Goal: Transaction & Acquisition: Obtain resource

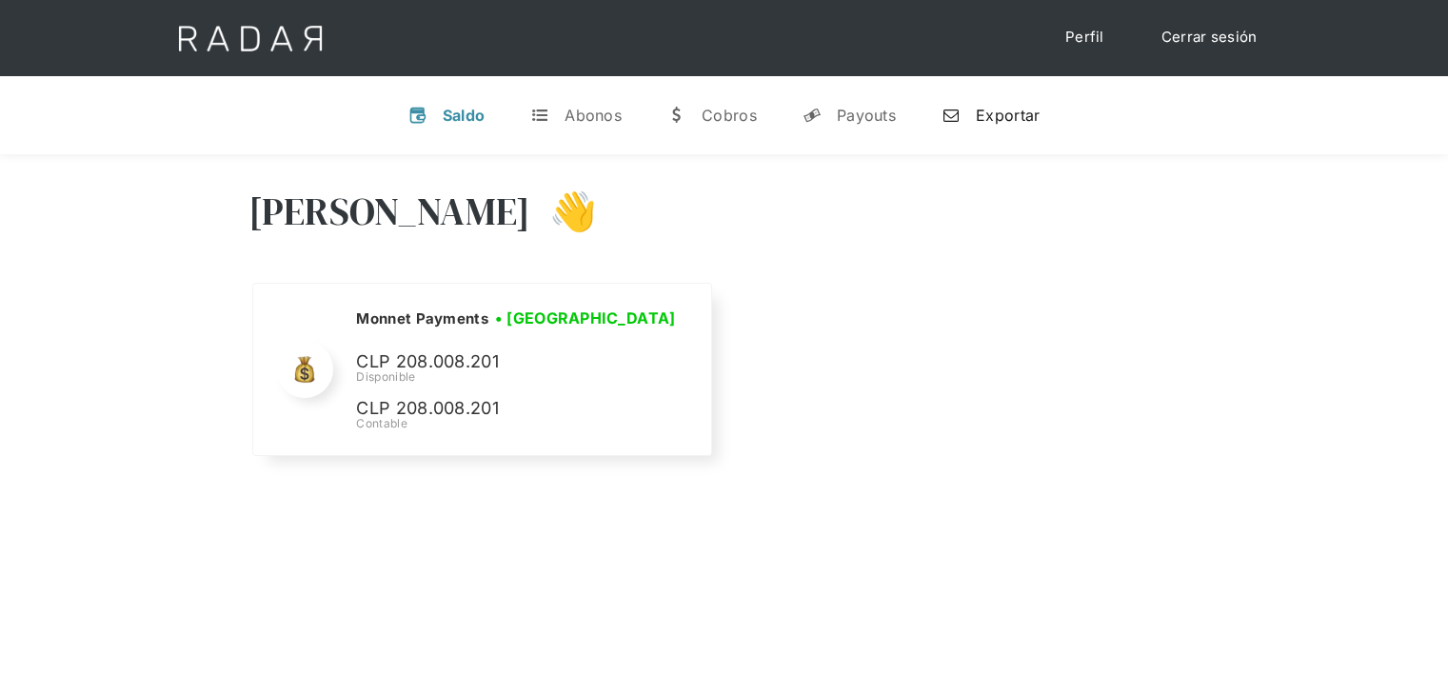
click at [991, 118] on div "Exportar" at bounding box center [1008, 115] width 64 height 19
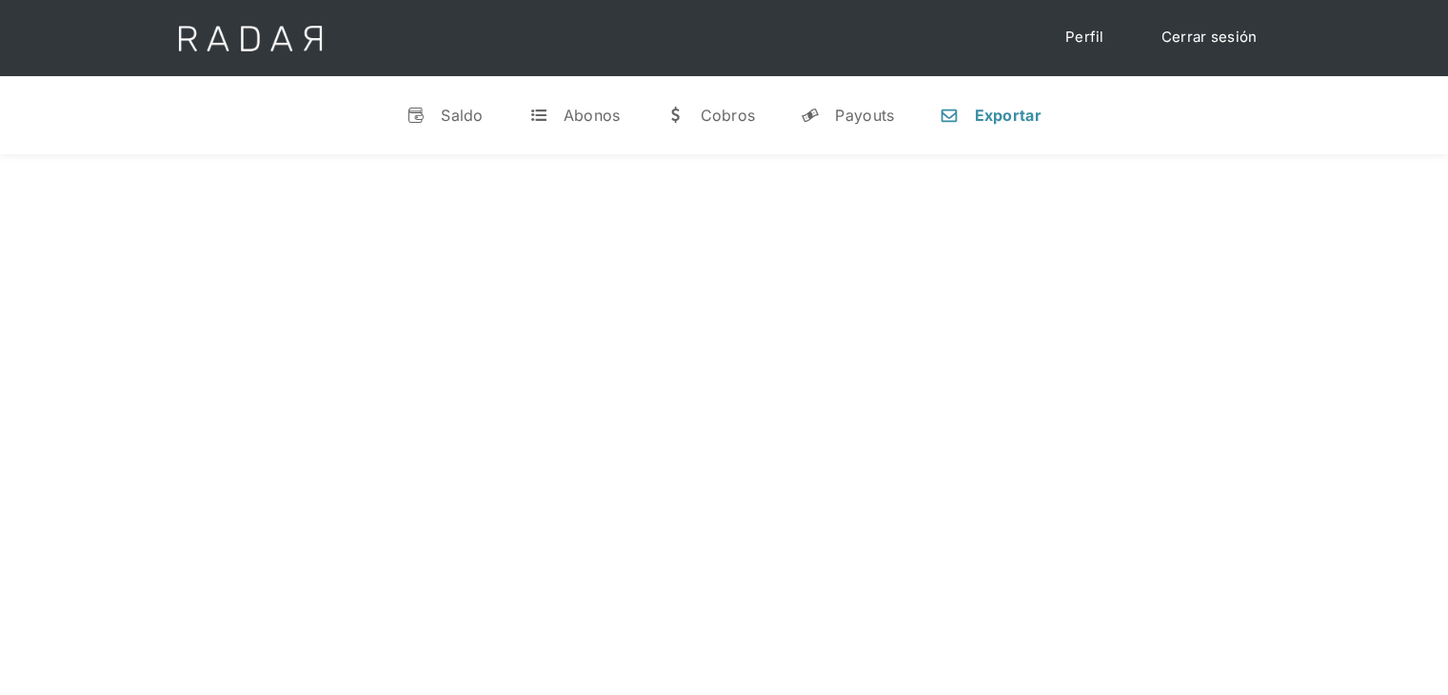
select select "monnetpayments"
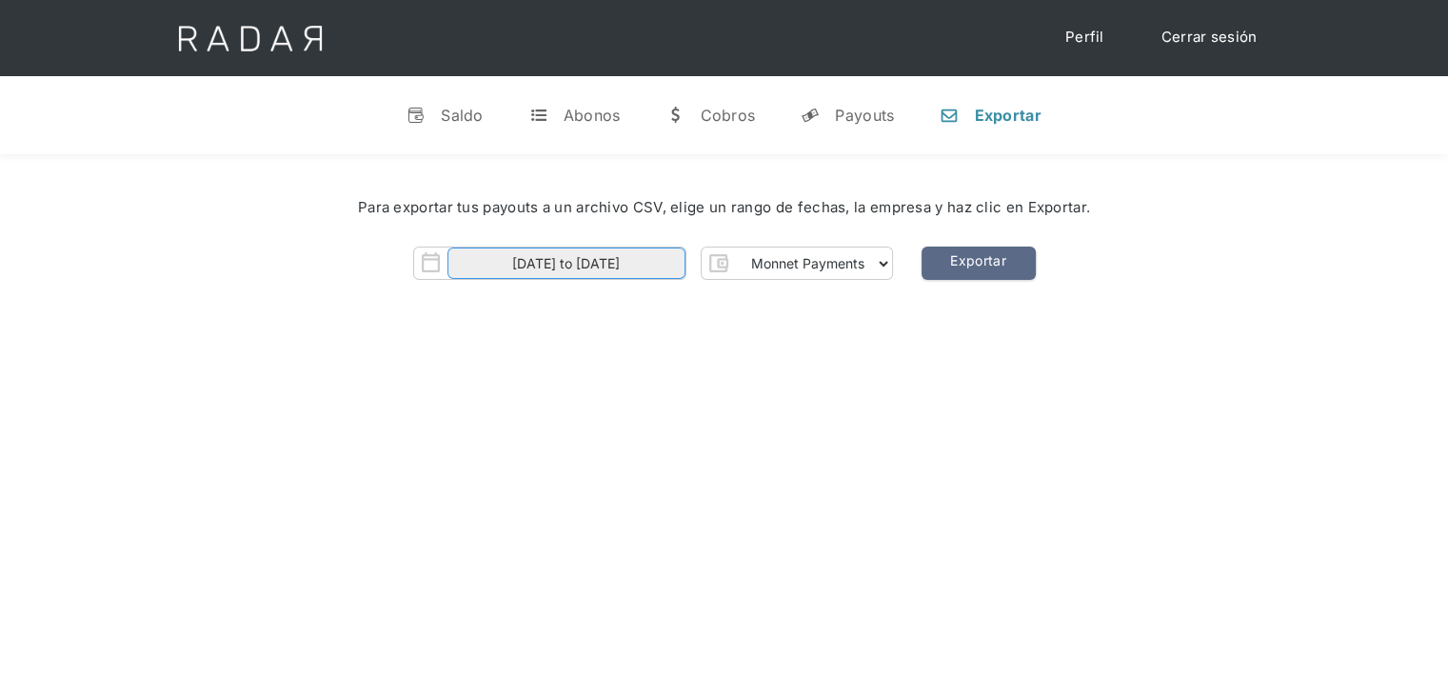
click at [639, 268] on input "[DATE] to [DATE]" at bounding box center [566, 262] width 238 height 31
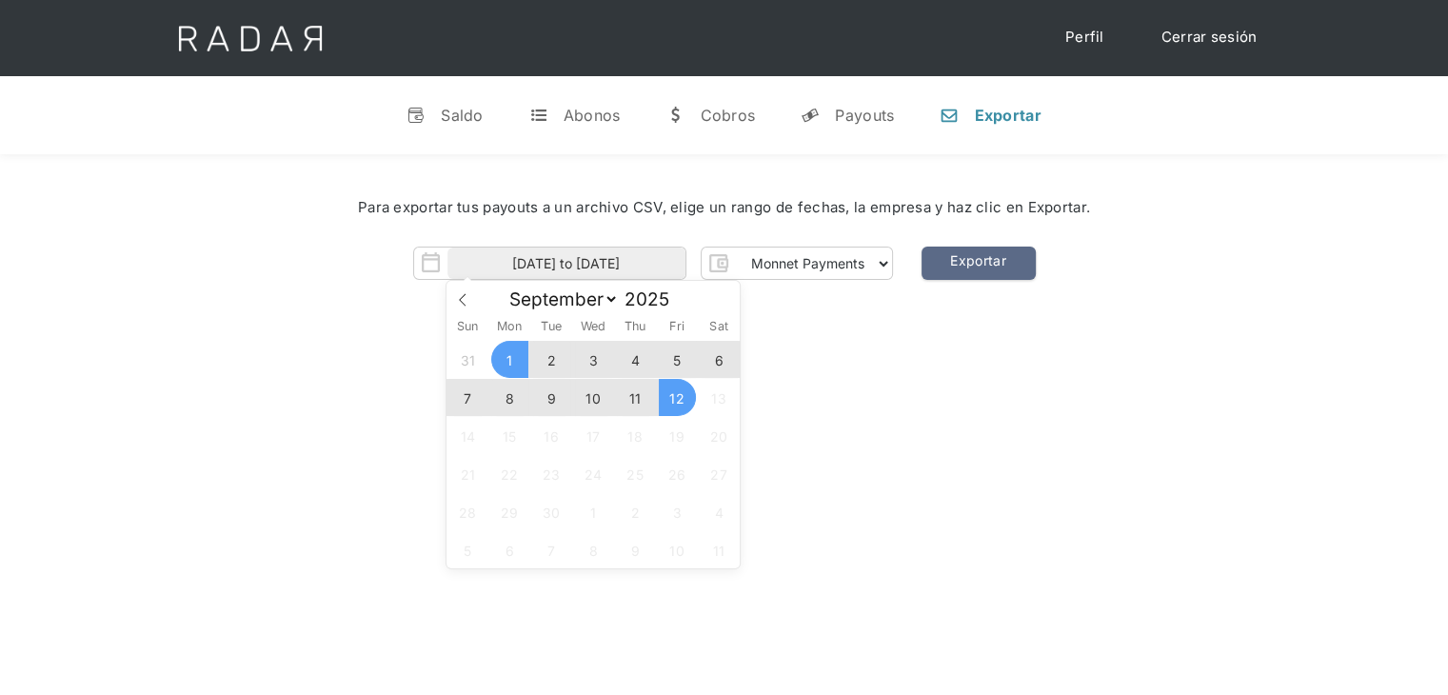
click at [515, 355] on span "1" at bounding box center [509, 359] width 37 height 37
click at [642, 397] on span "11" at bounding box center [635, 397] width 37 height 37
type input "[DATE] to [DATE]"
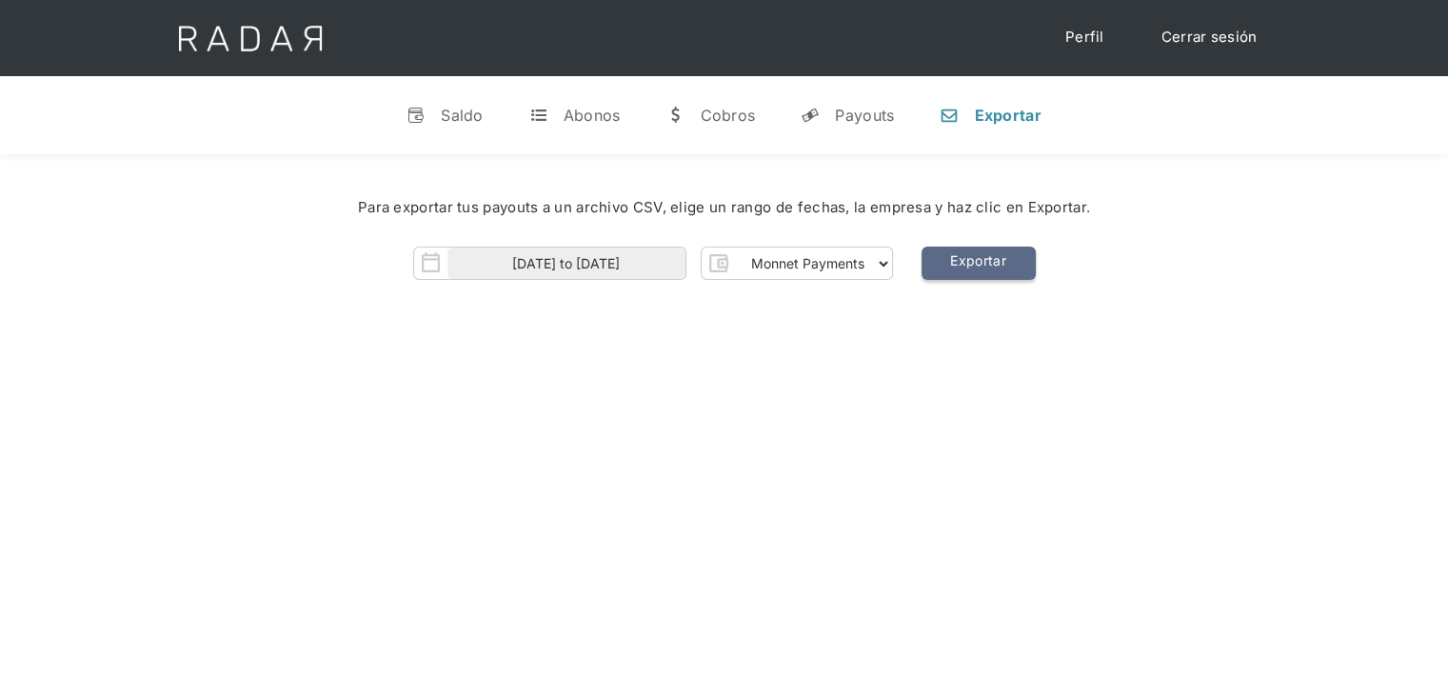
click at [1002, 264] on link "Exportar" at bounding box center [978, 263] width 114 height 33
click at [978, 272] on link "Exportar" at bounding box center [978, 263] width 114 height 33
click at [956, 266] on link "Exportar" at bounding box center [978, 263] width 114 height 33
click at [943, 259] on link "Exportar" at bounding box center [978, 263] width 114 height 33
click at [927, 266] on link "Exportar" at bounding box center [978, 263] width 114 height 33
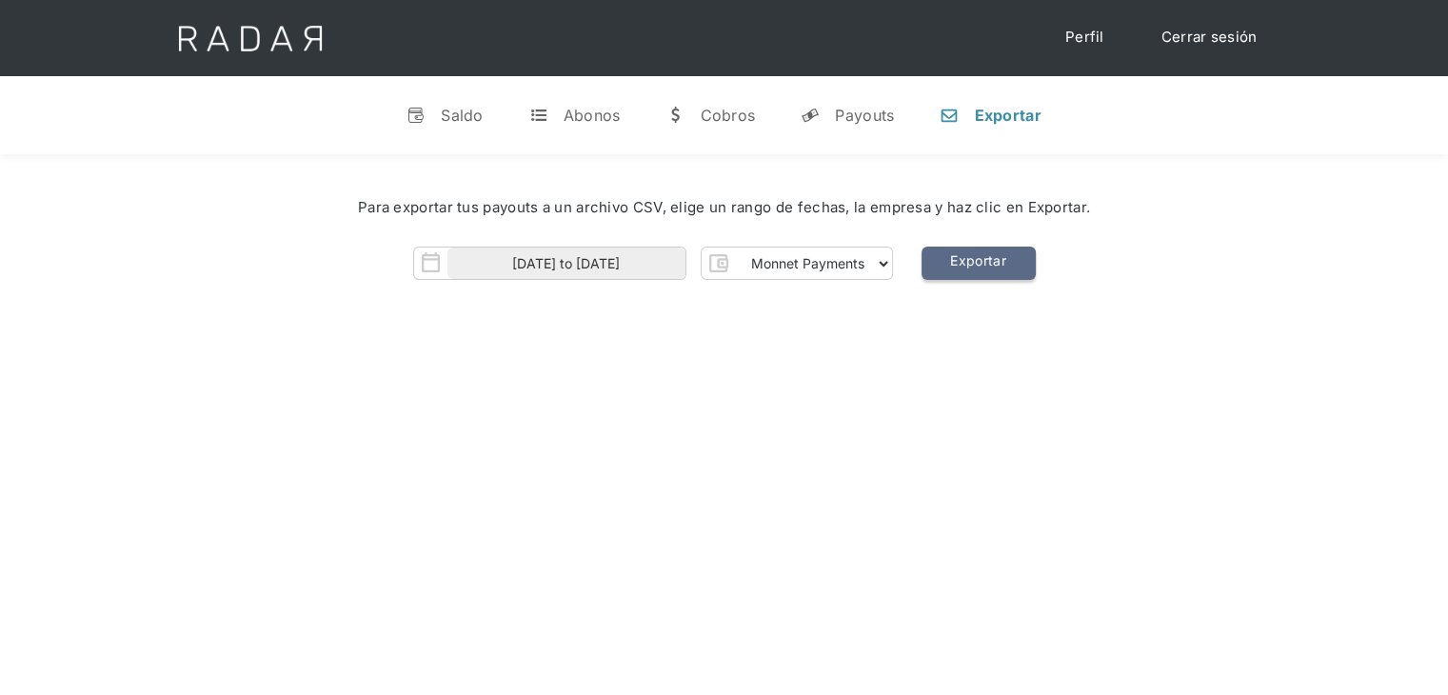
click at [927, 266] on link "Exportar" at bounding box center [978, 263] width 114 height 33
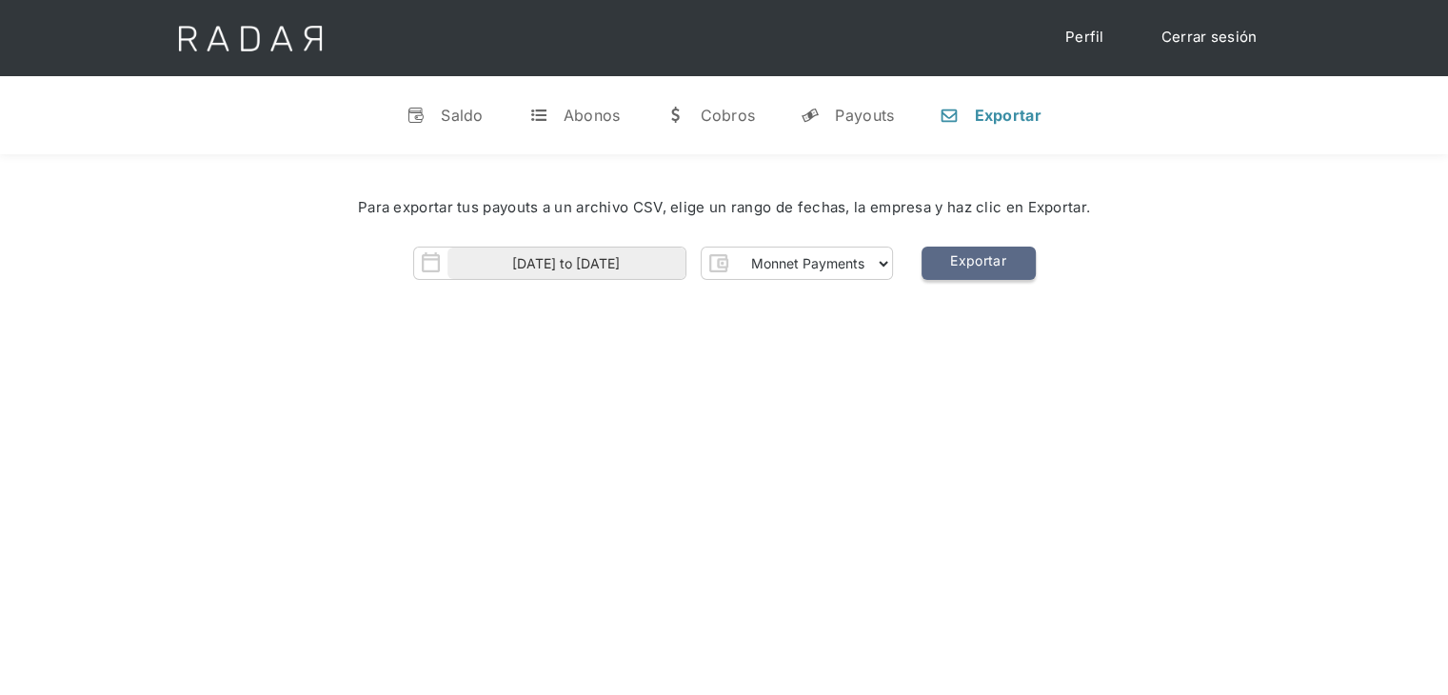
click at [981, 258] on link "Exportar" at bounding box center [978, 263] width 114 height 33
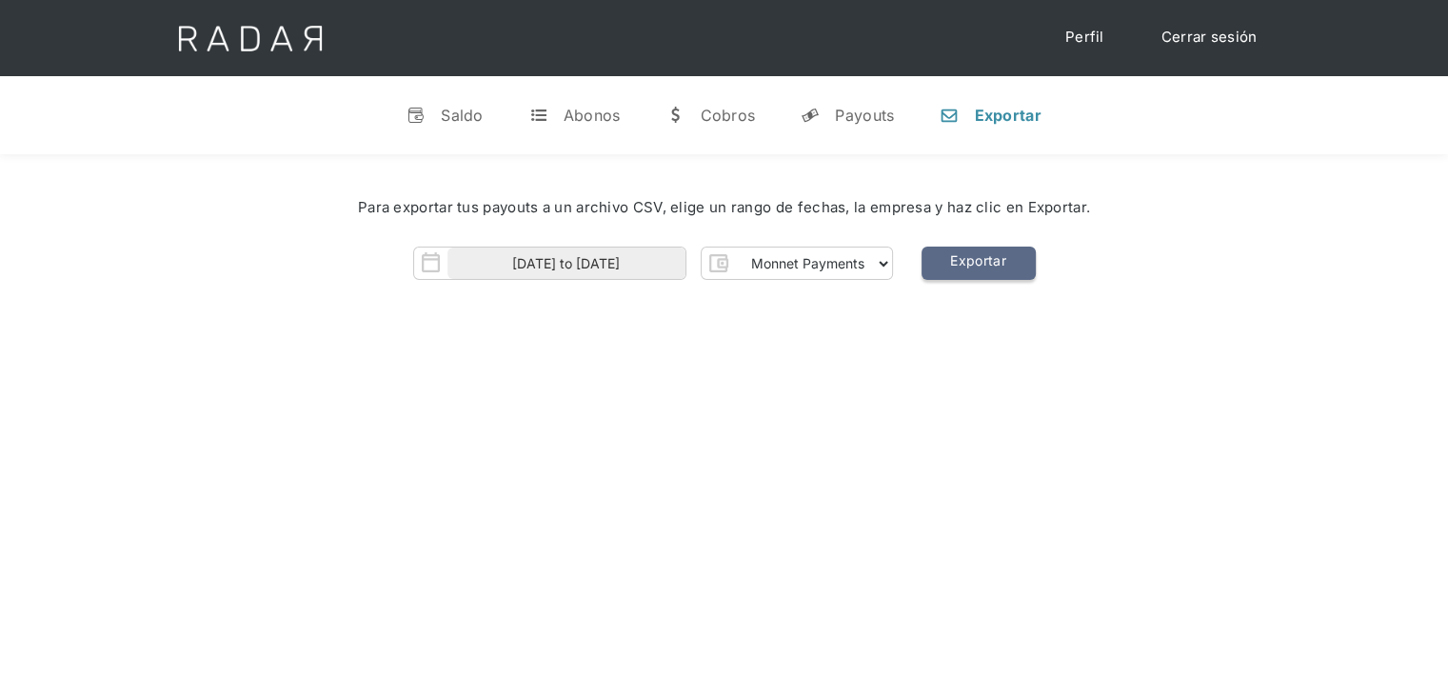
click at [981, 258] on link "Exportar" at bounding box center [978, 263] width 114 height 33
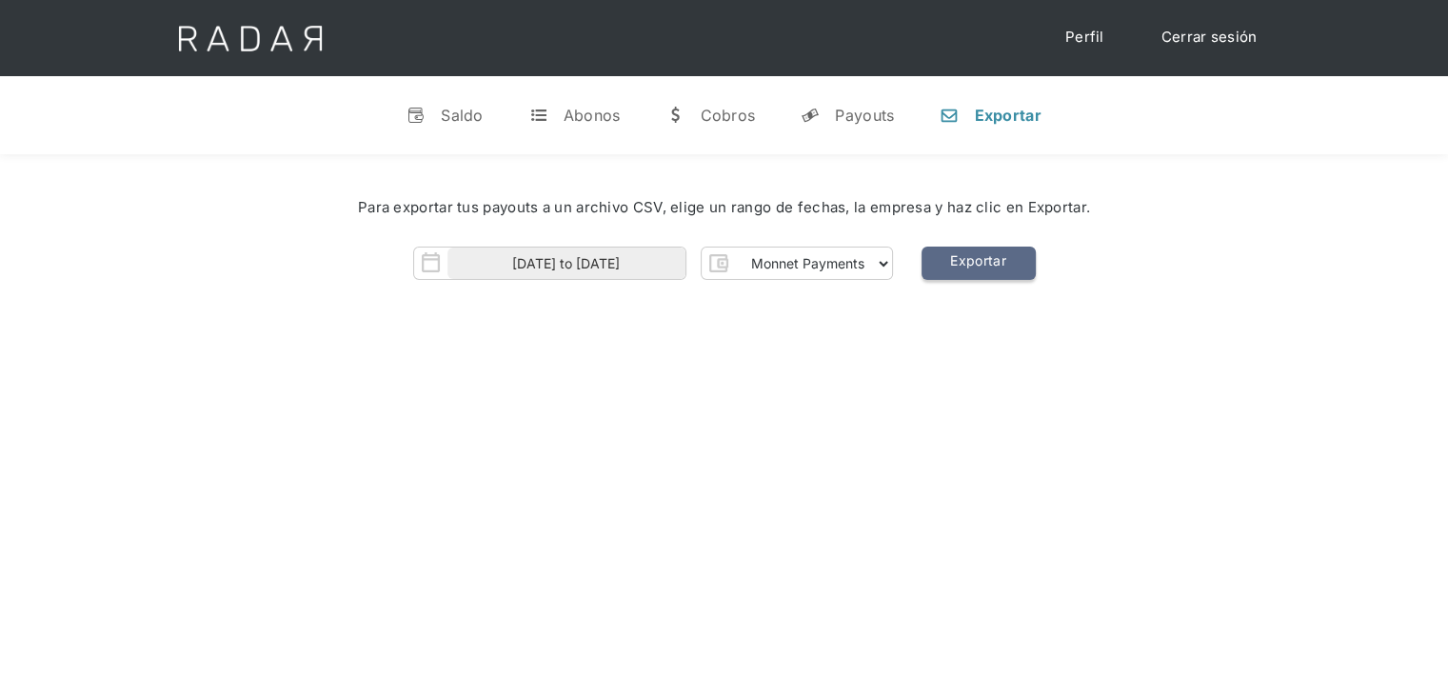
click at [981, 258] on link "Exportar" at bounding box center [978, 263] width 114 height 33
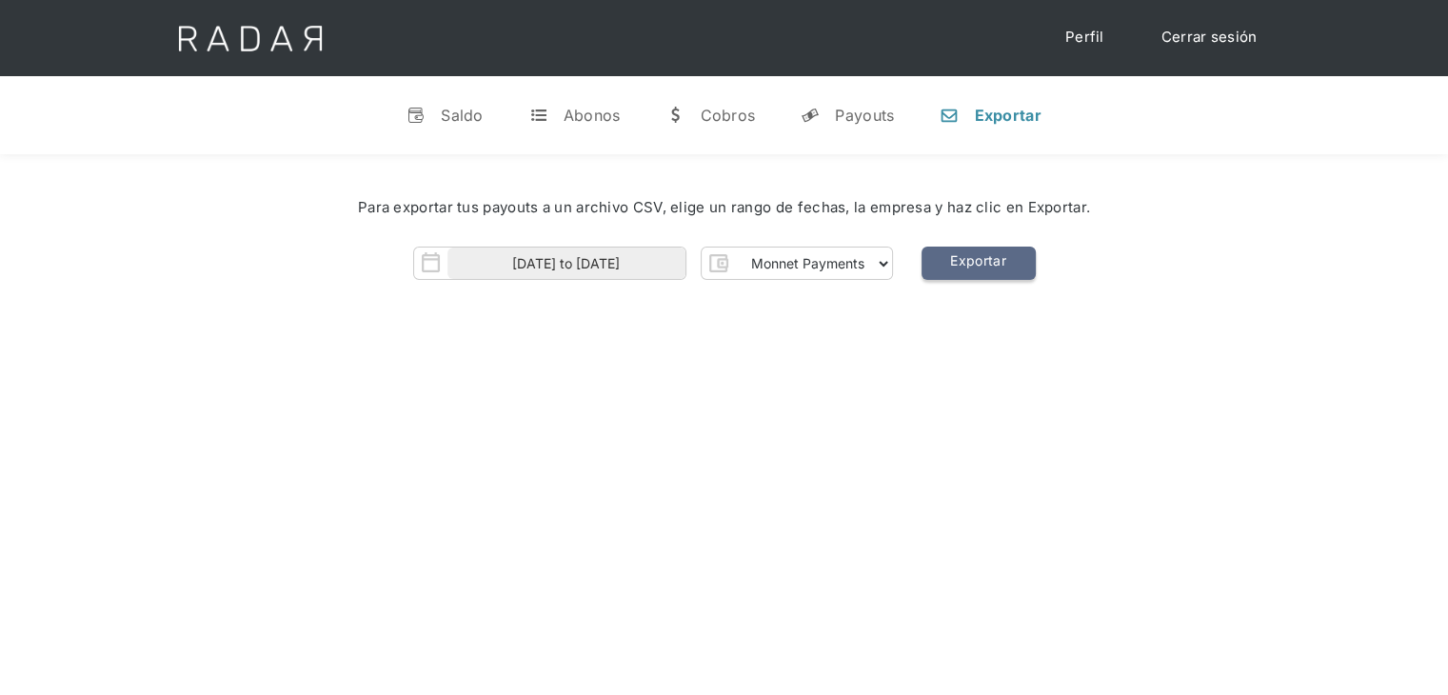
click at [981, 258] on link "Exportar" at bounding box center [978, 263] width 114 height 33
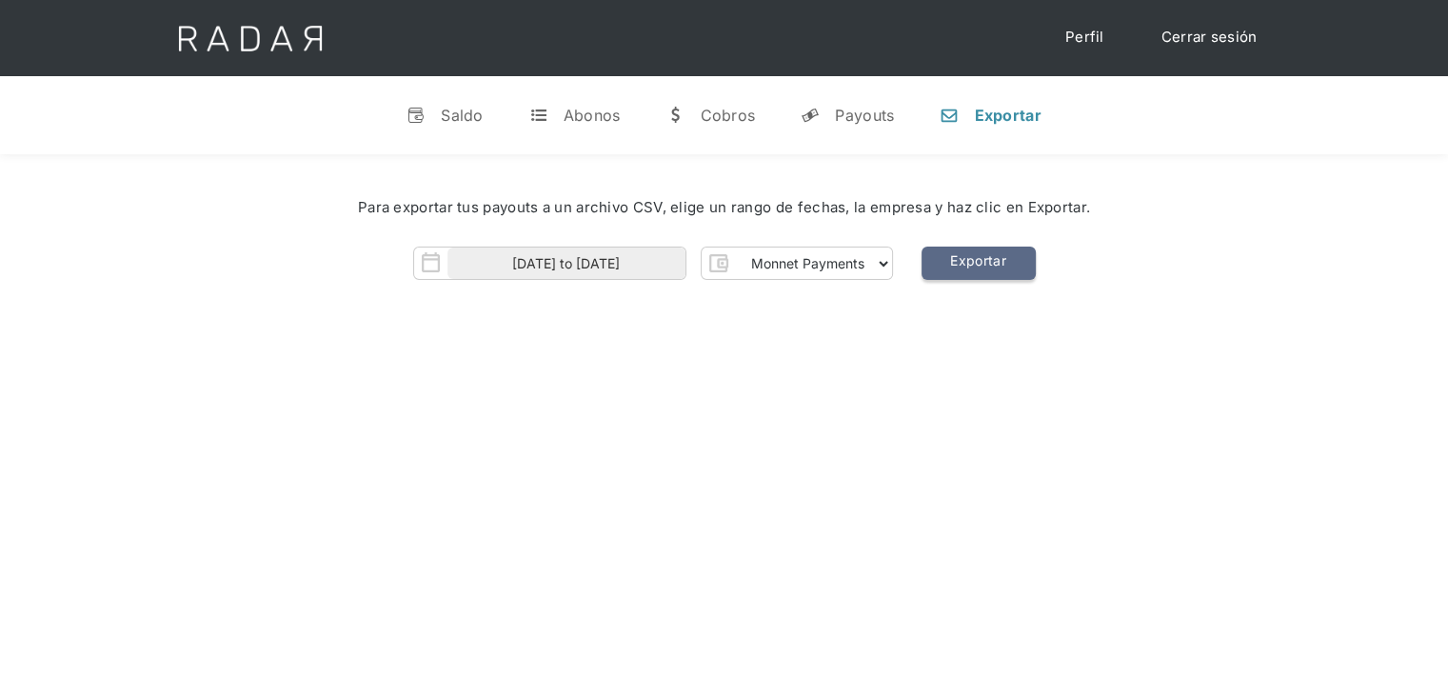
click at [981, 258] on link "Exportar" at bounding box center [978, 263] width 114 height 33
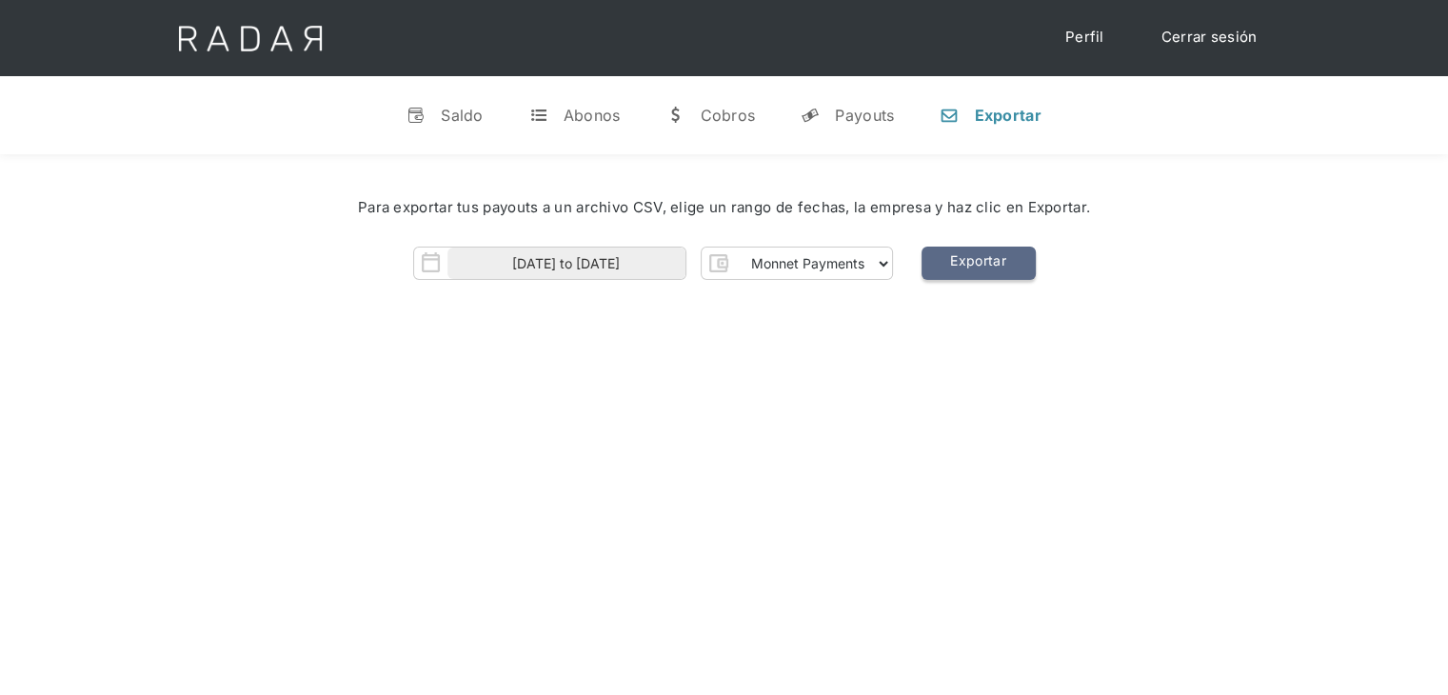
click at [981, 258] on link "Exportar" at bounding box center [978, 263] width 114 height 33
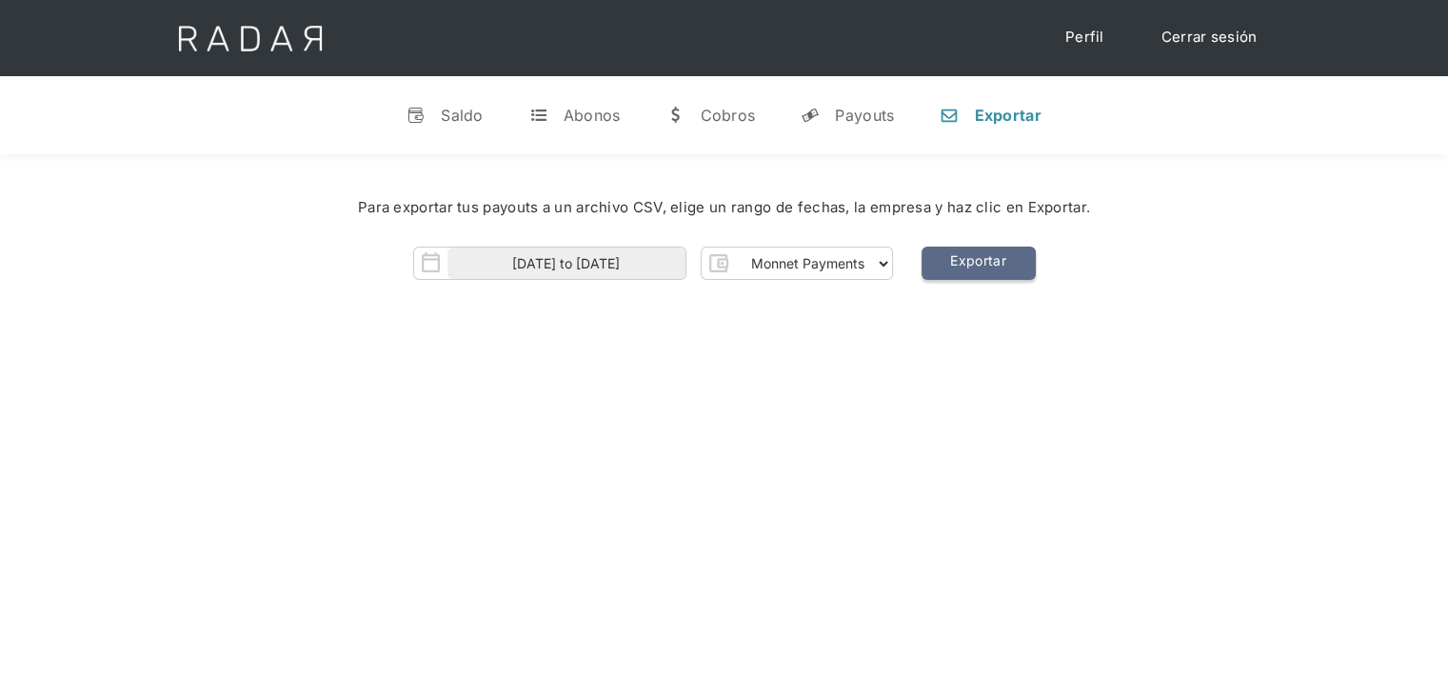
click at [981, 258] on link "Exportar" at bounding box center [978, 263] width 114 height 33
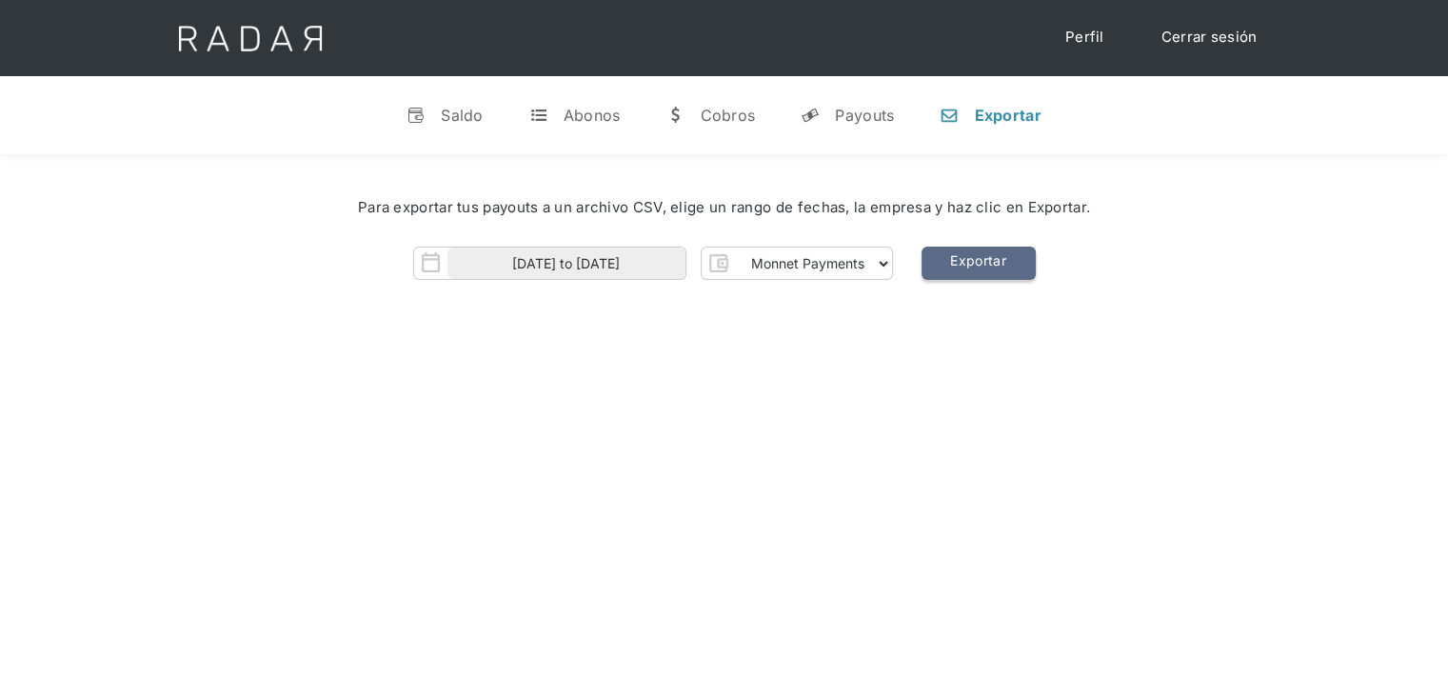
click at [981, 258] on link "Exportar" at bounding box center [978, 263] width 114 height 33
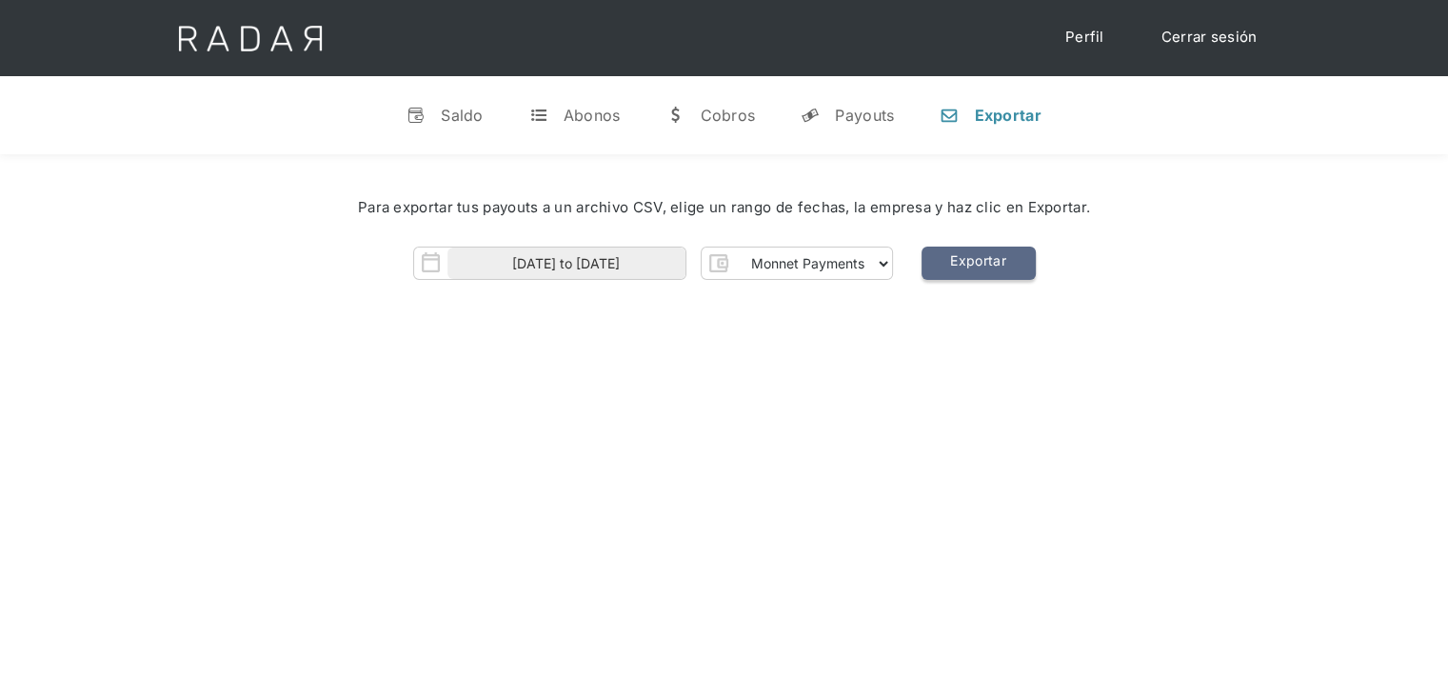
click at [981, 258] on link "Exportar" at bounding box center [978, 263] width 114 height 33
